Goal: Obtain resource: Download file/media

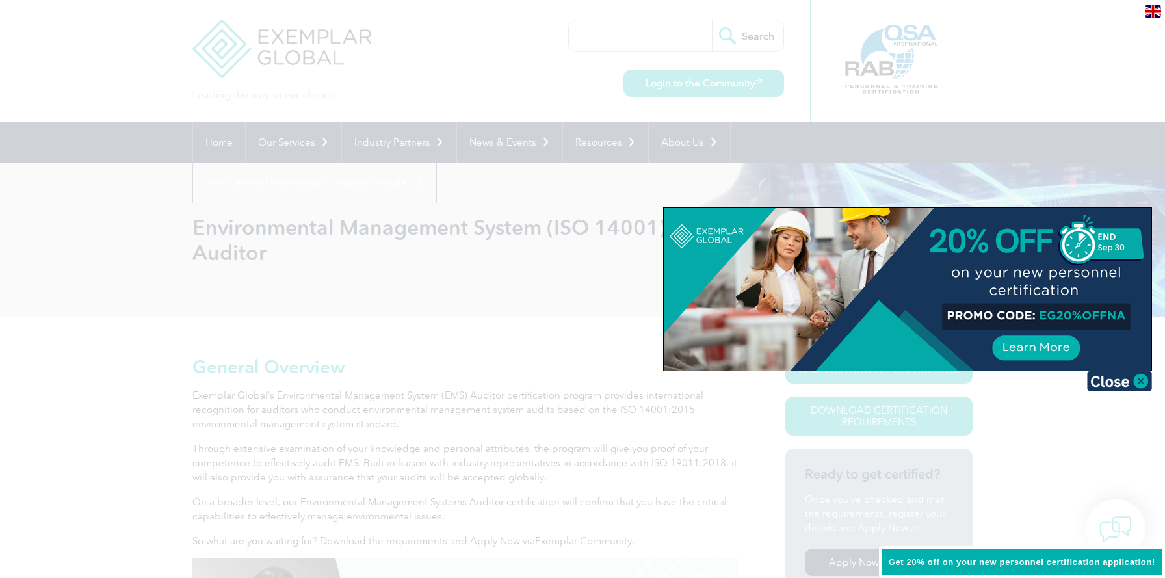
click at [1069, 424] on div at bounding box center [582, 289] width 1165 height 578
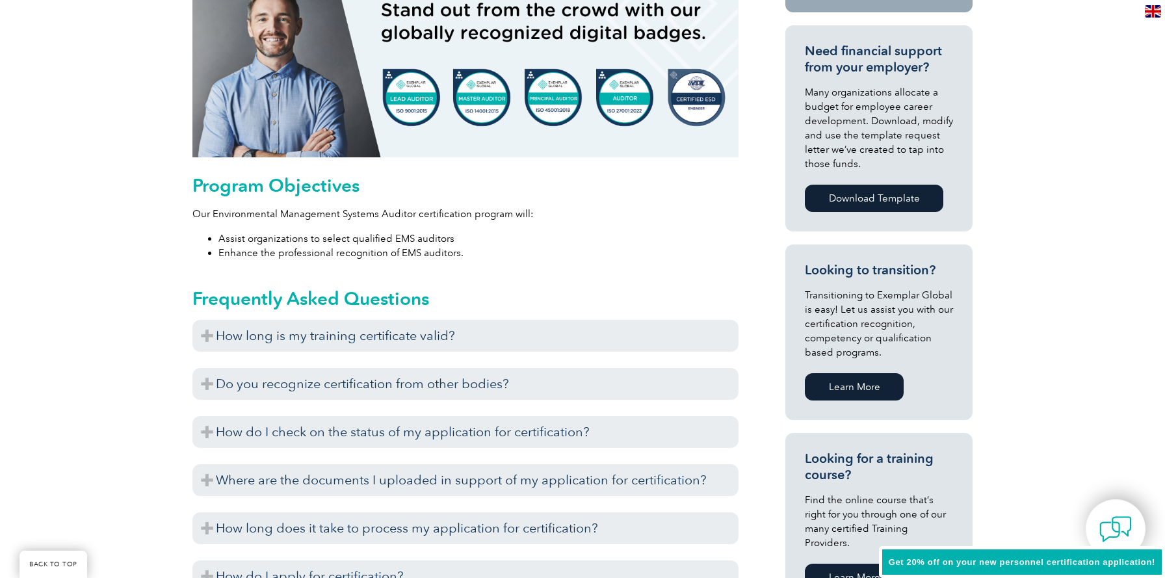
scroll to position [596, 0]
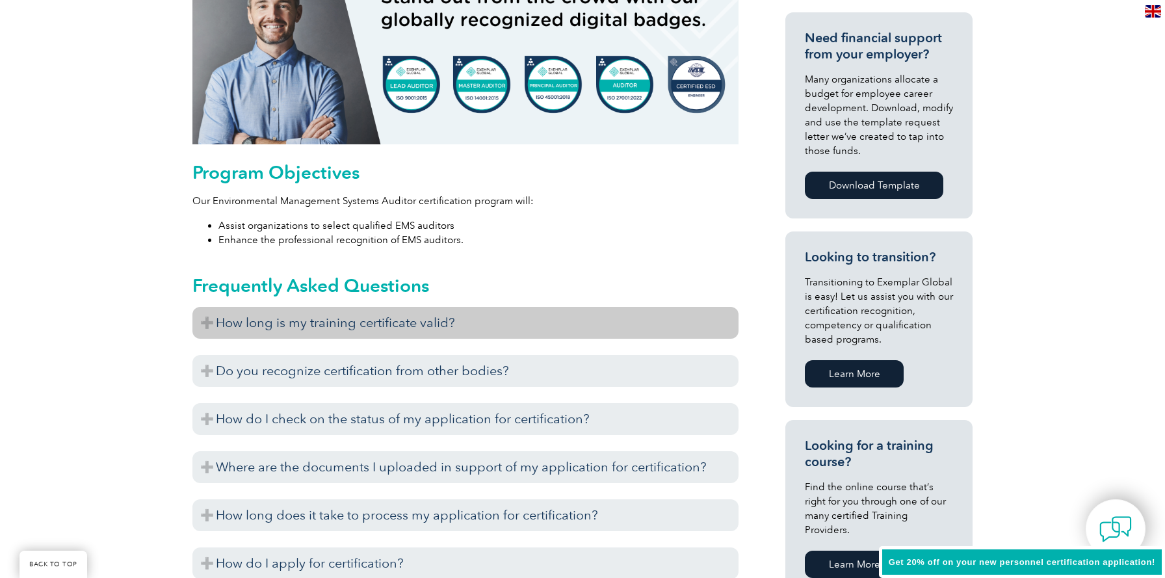
click at [562, 317] on h3 "How long is my training certificate valid?" at bounding box center [465, 323] width 546 height 32
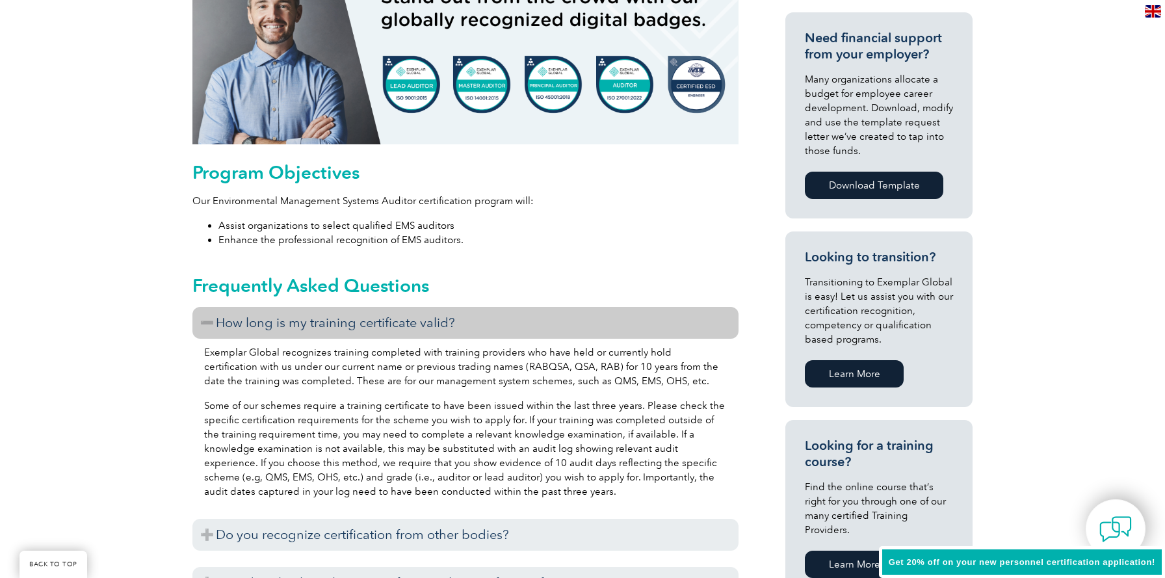
click at [559, 374] on p "Exemplar Global recognizes training completed with training providers who have …" at bounding box center [465, 366] width 523 height 43
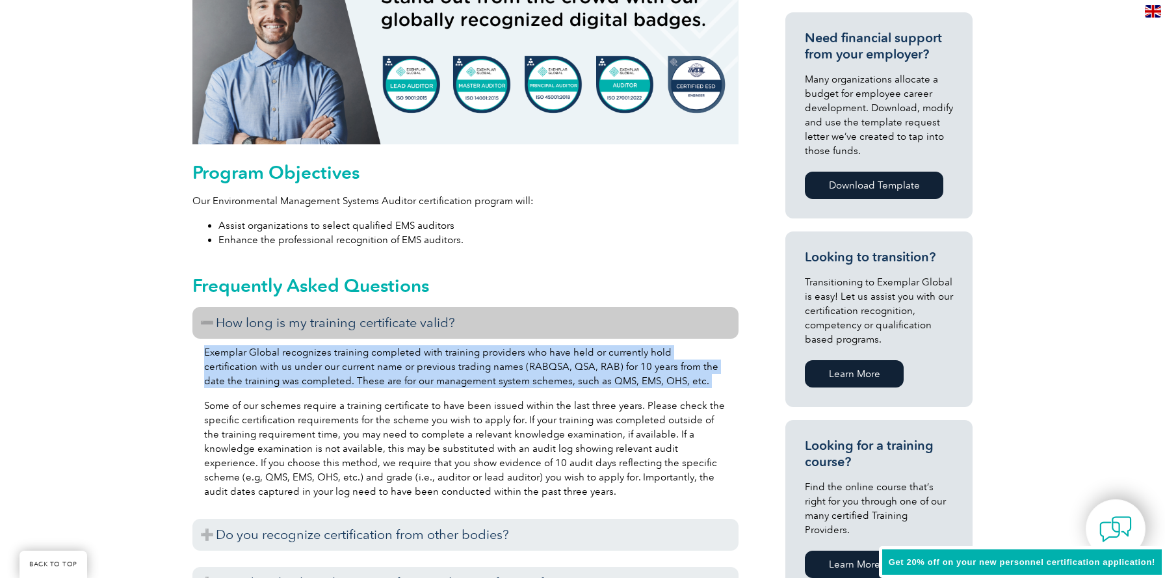
click at [559, 374] on p "Exemplar Global recognizes training completed with training providers who have …" at bounding box center [465, 366] width 523 height 43
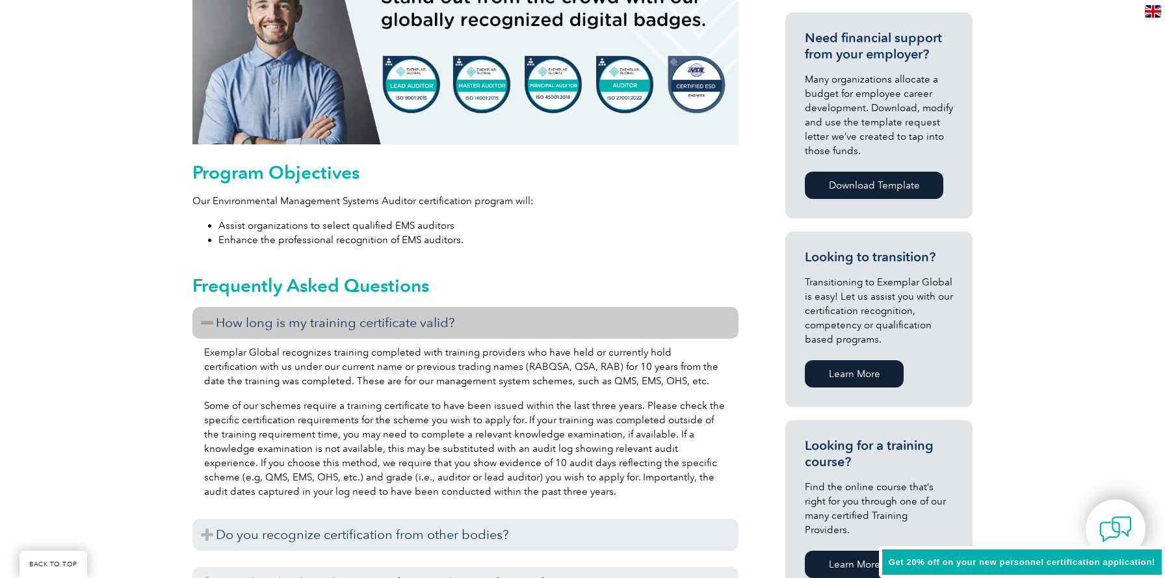
click at [538, 324] on h3 "How long is my training certificate valid?" at bounding box center [465, 323] width 546 height 32
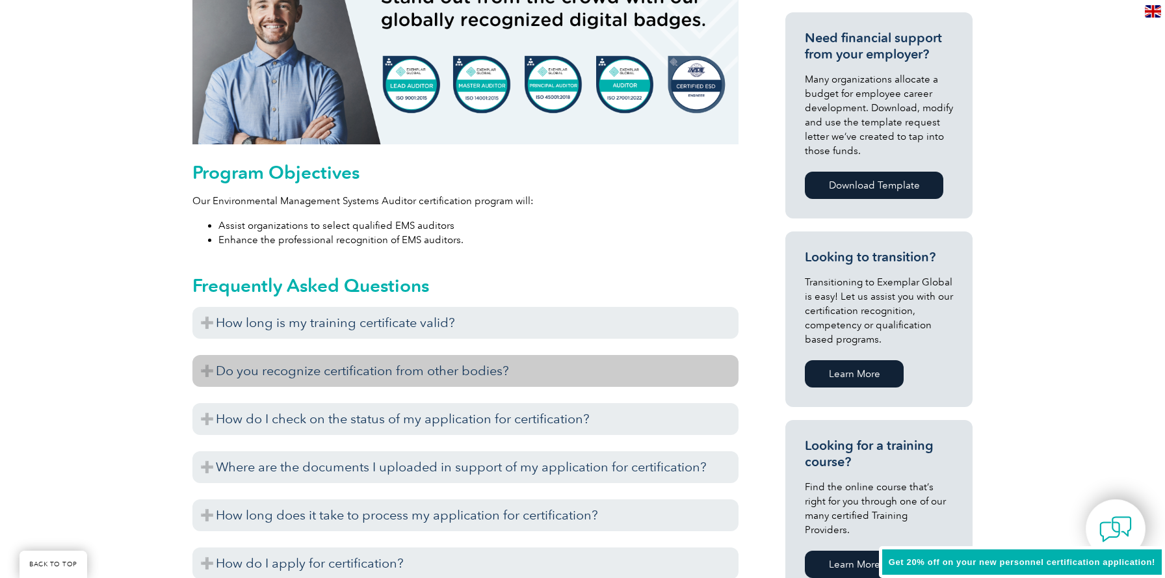
click at [541, 361] on h3 "Do you recognize certification from other bodies?" at bounding box center [465, 371] width 546 height 32
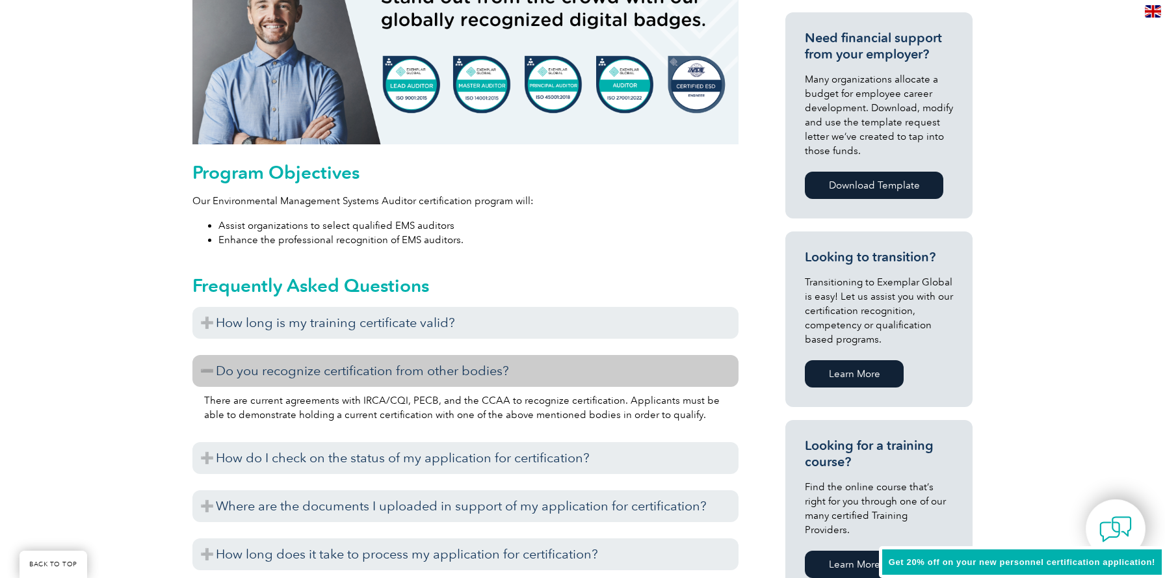
click at [517, 365] on h3 "Do you recognize certification from other bodies?" at bounding box center [465, 371] width 546 height 32
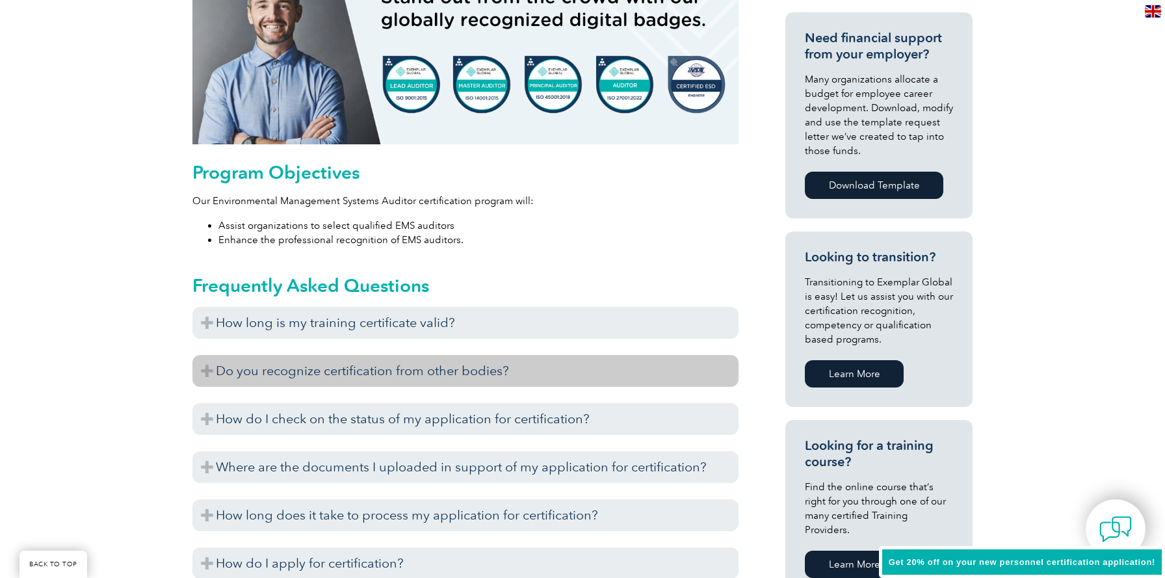
click at [518, 363] on h3 "Do you recognize certification from other bodies?" at bounding box center [465, 371] width 546 height 32
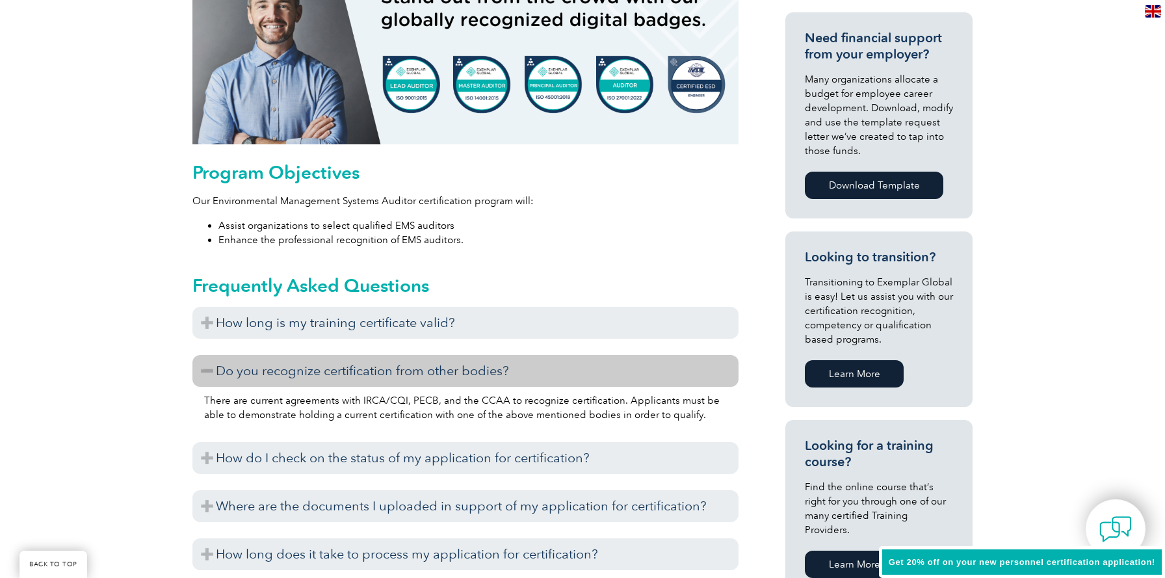
click at [490, 397] on p "There are current agreements with IRCA/CQI, PECB, and the CCAA to recognize cer…" at bounding box center [465, 407] width 523 height 29
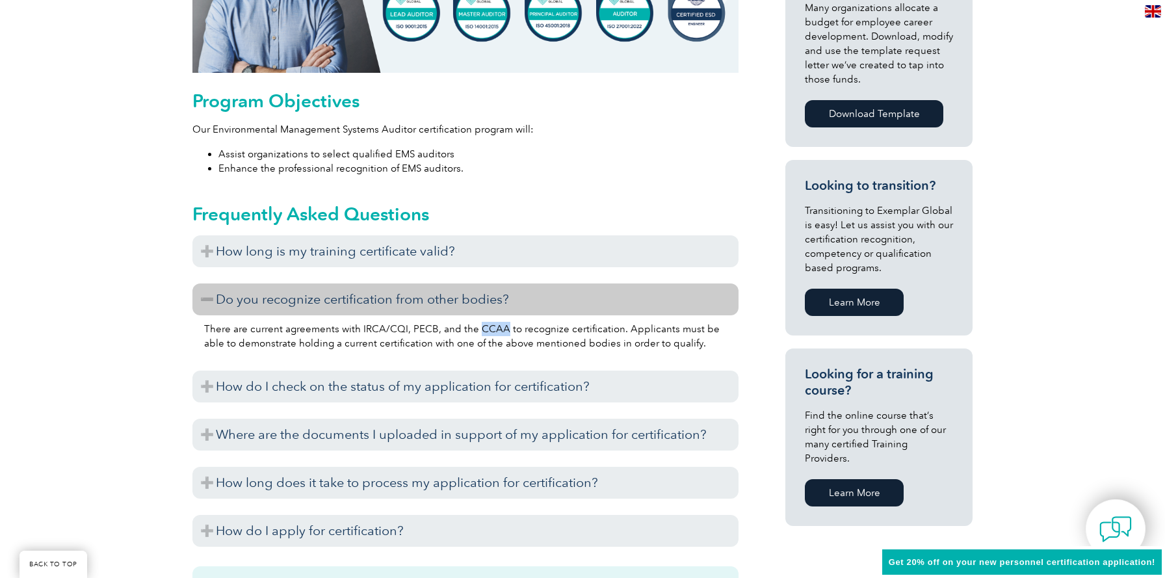
scroll to position [672, 0]
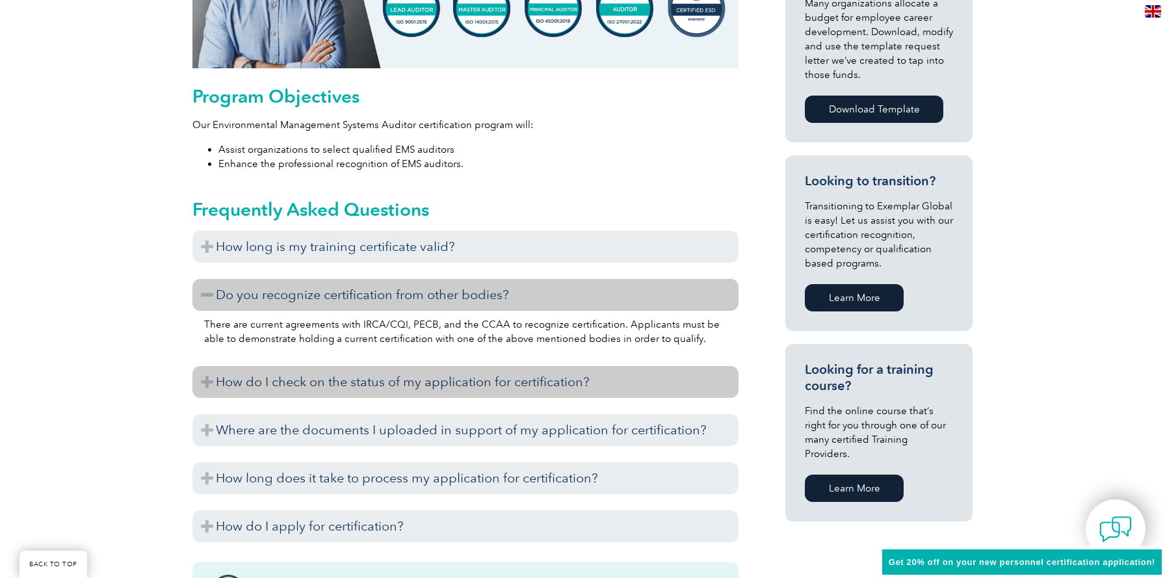
click at [616, 378] on h3 "How do I check on the status of my application for certification?" at bounding box center [465, 382] width 546 height 32
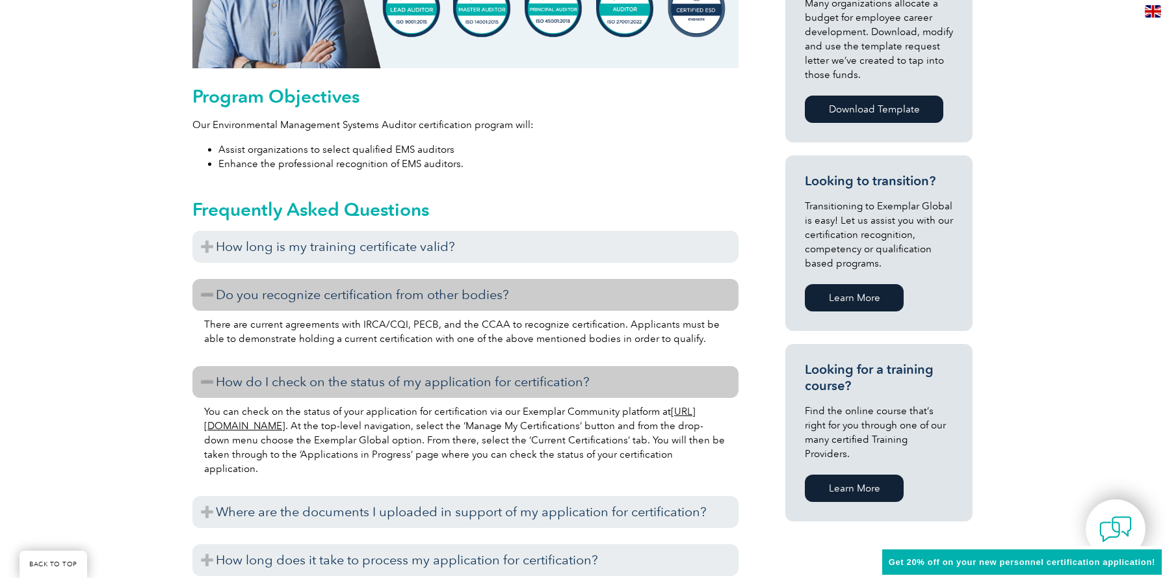
click at [616, 378] on h3 "How do I check on the status of my application for certification?" at bounding box center [465, 382] width 546 height 32
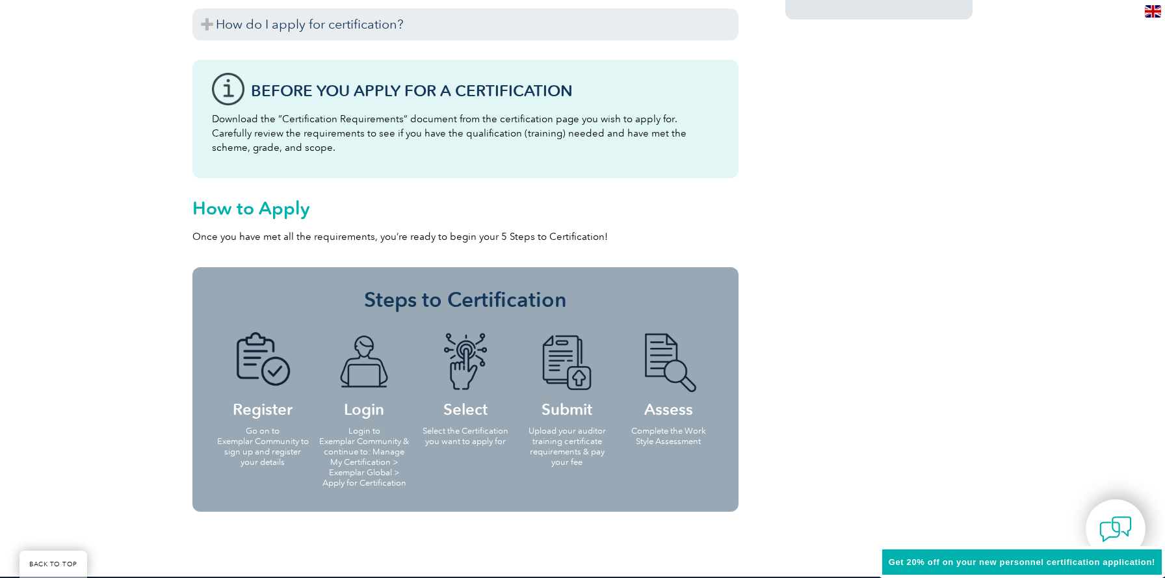
scroll to position [1181, 0]
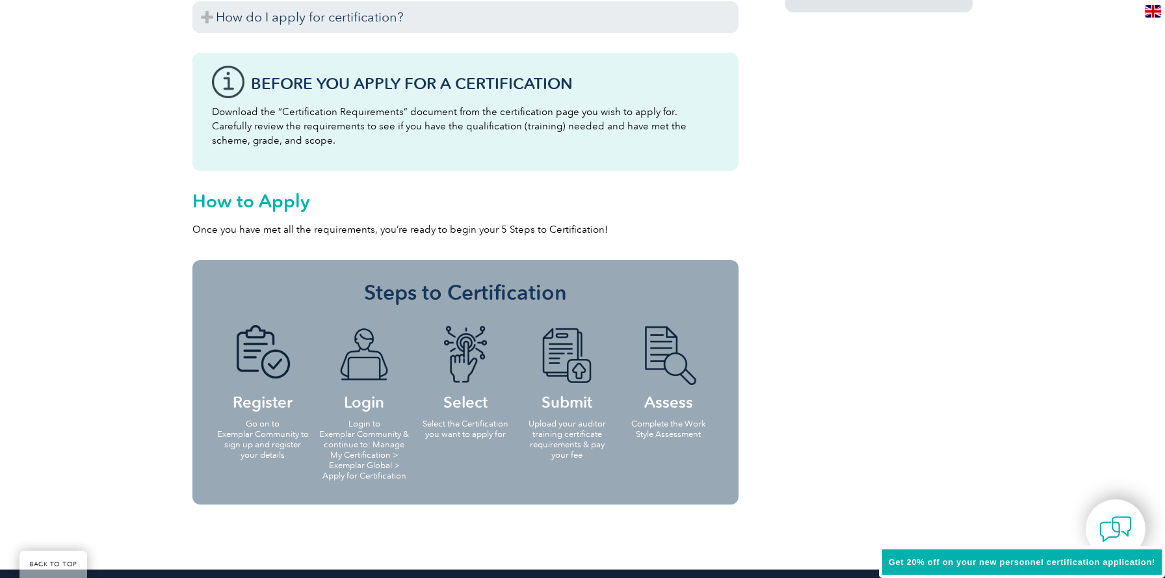
click at [272, 438] on p "Go on to Exemplar Community to sign up and register your details" at bounding box center [263, 440] width 94 height 42
click at [343, 429] on p "Login to Exemplar Community & continue to: Manage My Certification > Exemplar G…" at bounding box center [364, 450] width 94 height 62
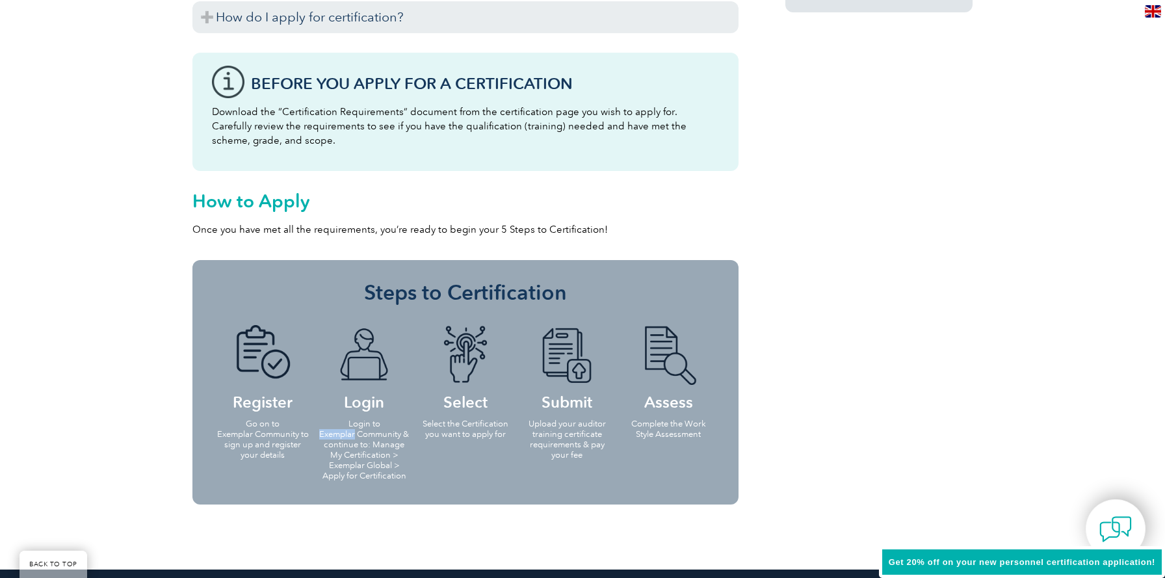
click at [343, 429] on p "Login to Exemplar Community & continue to: Manage My Certification > Exemplar G…" at bounding box center [364, 450] width 94 height 62
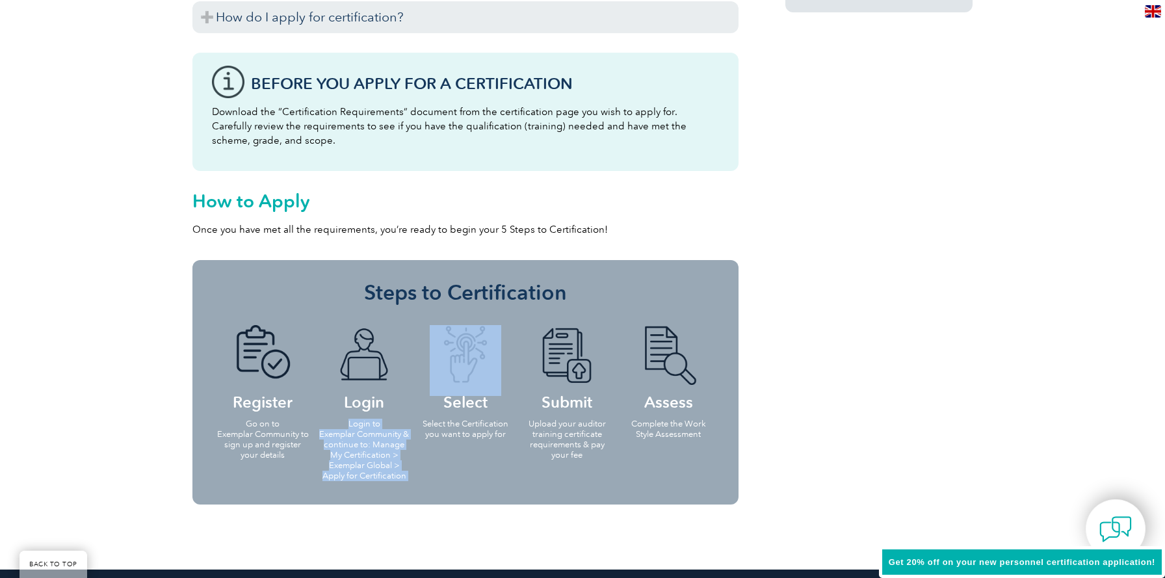
click at [343, 429] on p "Login to Exemplar Community & continue to: Manage My Certification > Exemplar G…" at bounding box center [364, 450] width 94 height 62
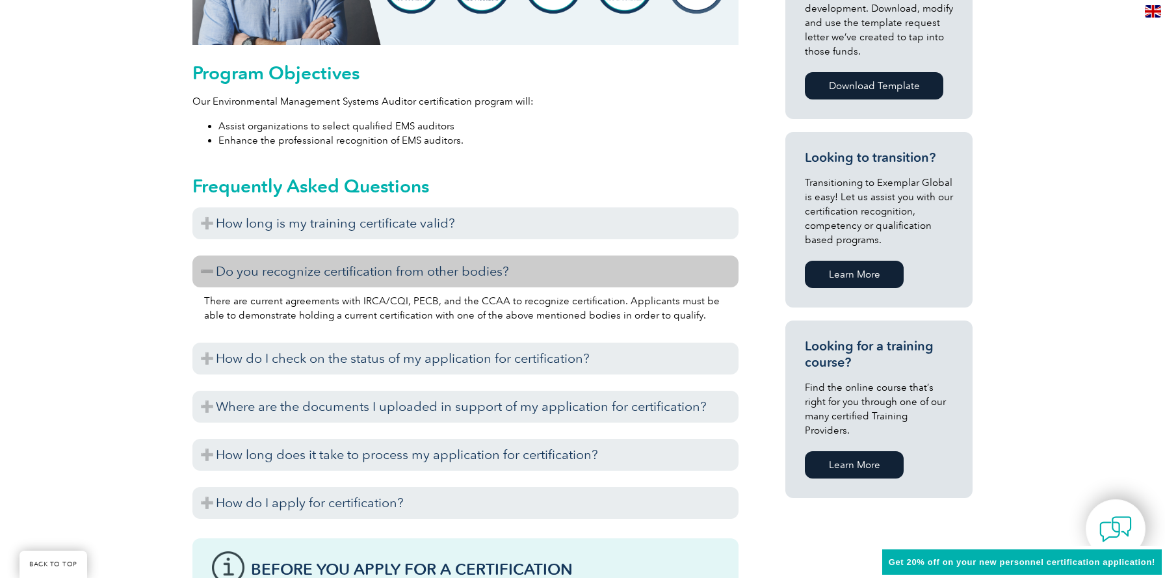
scroll to position [140, 0]
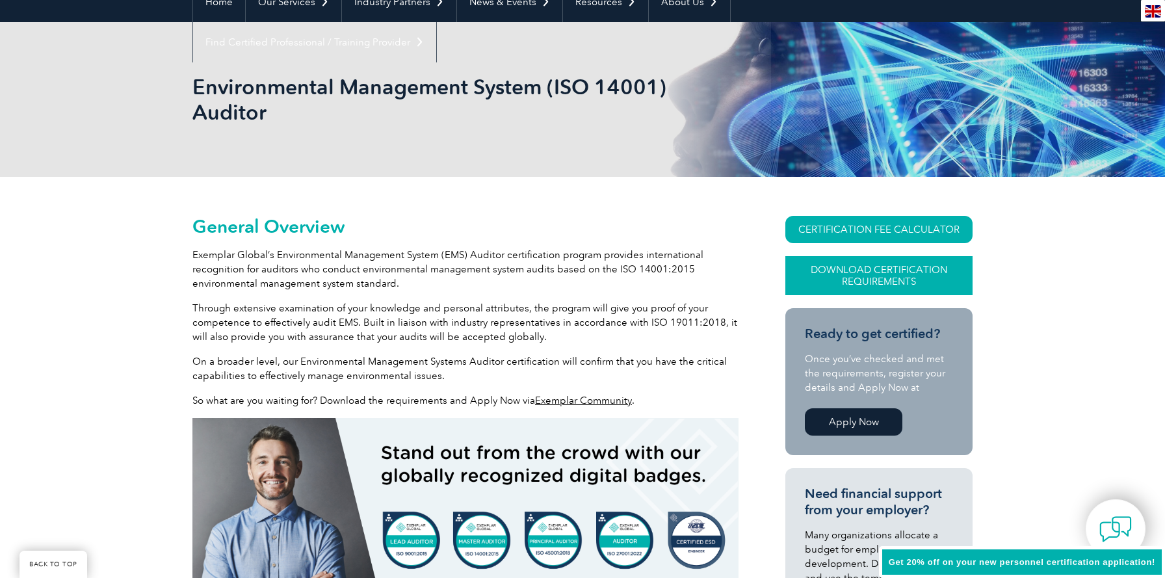
click at [802, 270] on link "Download Certification Requirements" at bounding box center [878, 275] width 187 height 39
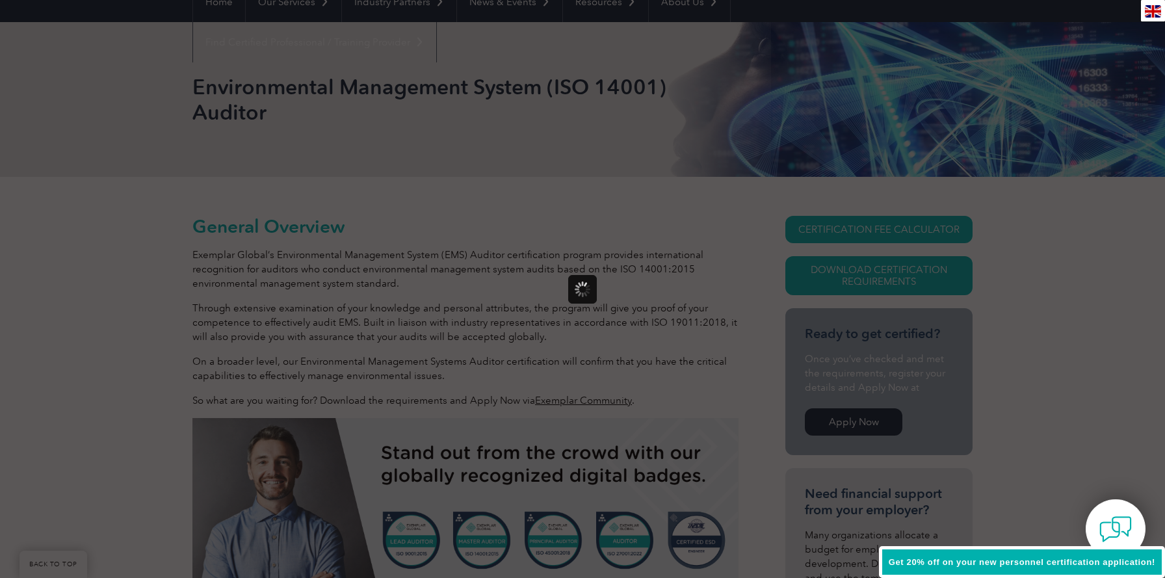
scroll to position [0, 0]
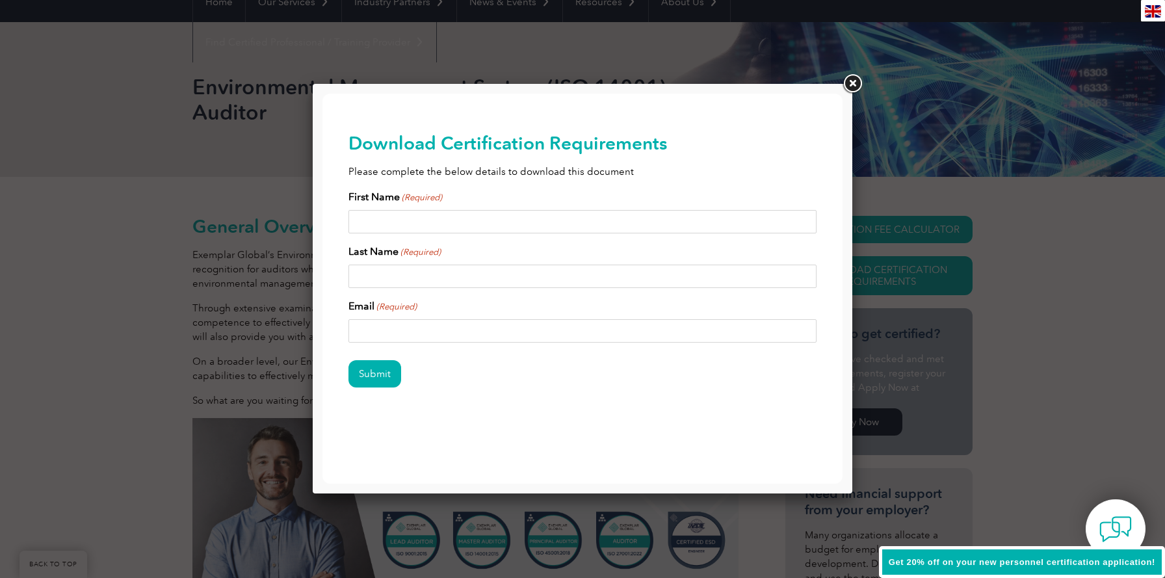
click at [623, 215] on input "First Name (Required)" at bounding box center [582, 221] width 468 height 23
type input "Hamza"
type input "Khan"
click at [501, 322] on input "Email (Required)" at bounding box center [582, 330] width 468 height 23
type input "[EMAIL_ADDRESS][DOMAIN_NAME]"
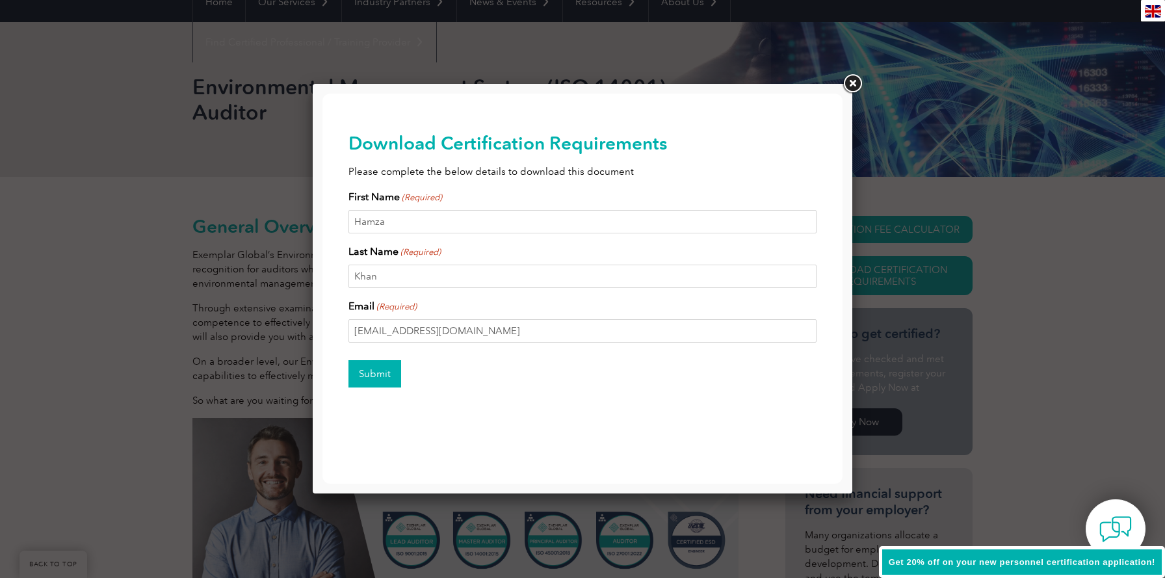
click at [393, 383] on input "Submit" at bounding box center [374, 373] width 53 height 27
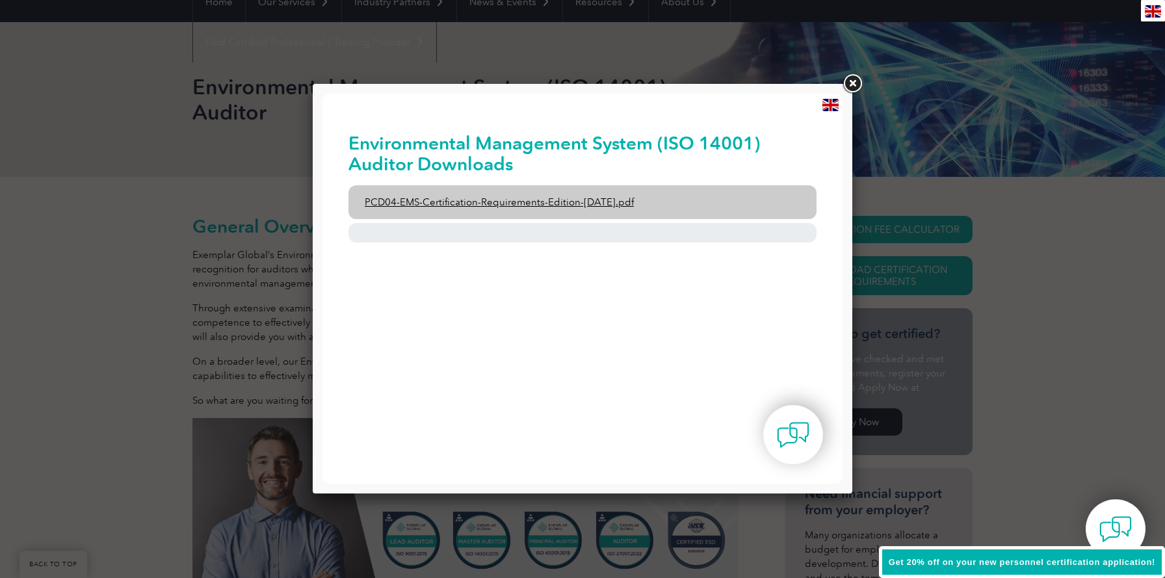
click at [603, 201] on link "PCD04-EMS-Certification-Requirements-Edition-[DATE].pdf" at bounding box center [582, 202] width 468 height 34
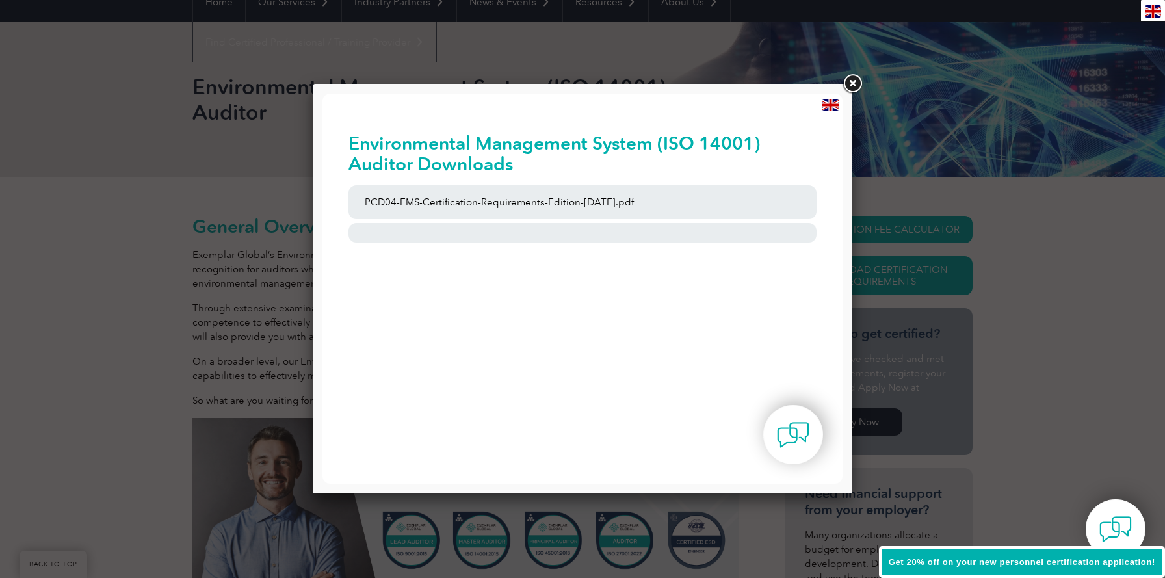
click at [0, 0] on link at bounding box center [0, 0] width 0 height 0
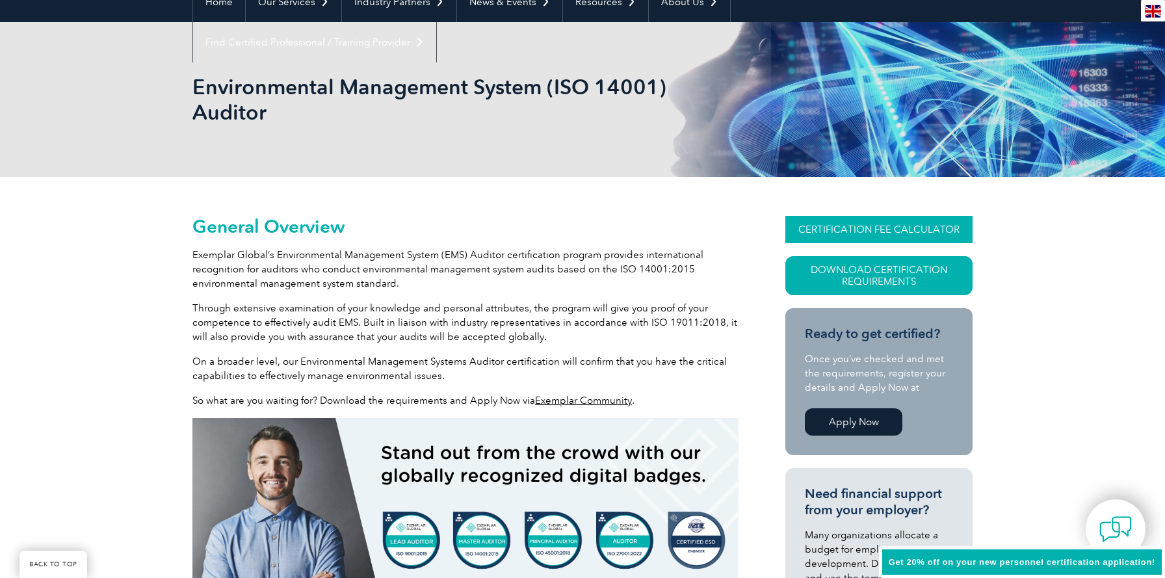
click at [844, 231] on link "CERTIFICATION FEE CALCULATOR" at bounding box center [878, 229] width 187 height 27
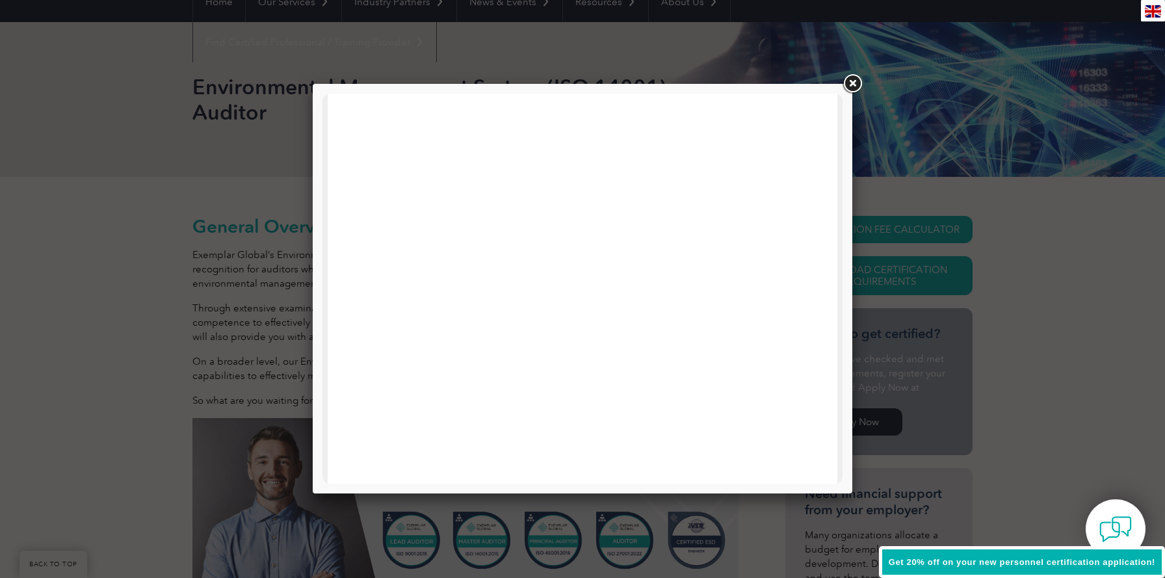
scroll to position [415, 0]
click at [850, 83] on link at bounding box center [852, 83] width 23 height 23
